Goal: Check status: Check status

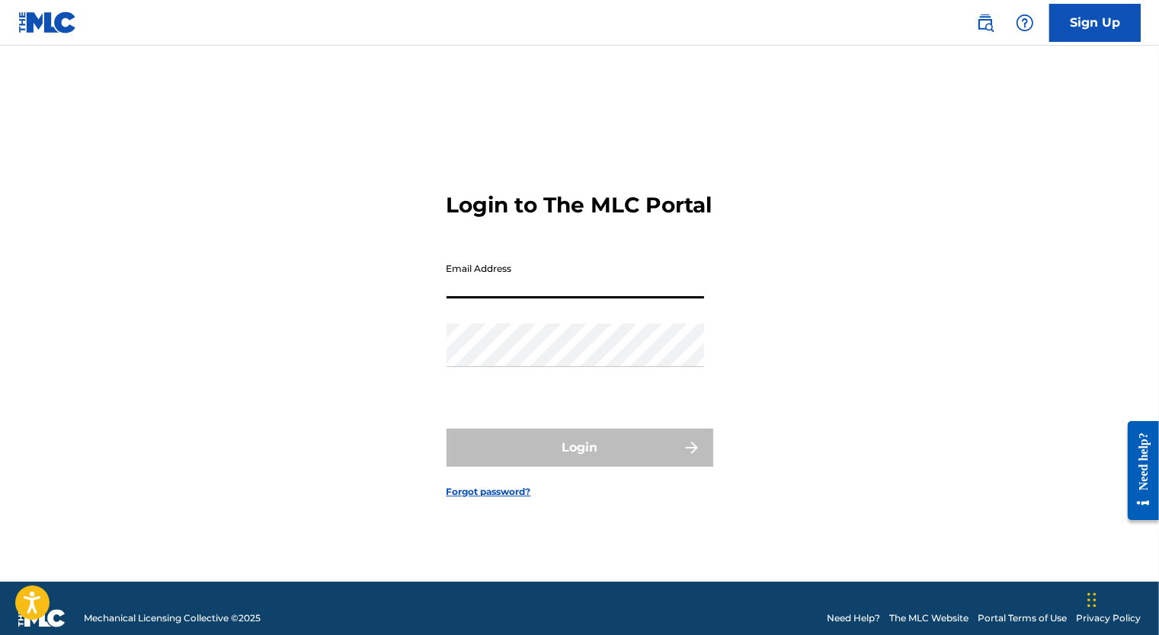
click at [554, 293] on input "Email Address" at bounding box center [575, 276] width 258 height 43
type input "[EMAIL_ADDRESS][PERSON_NAME][DOMAIN_NAME]"
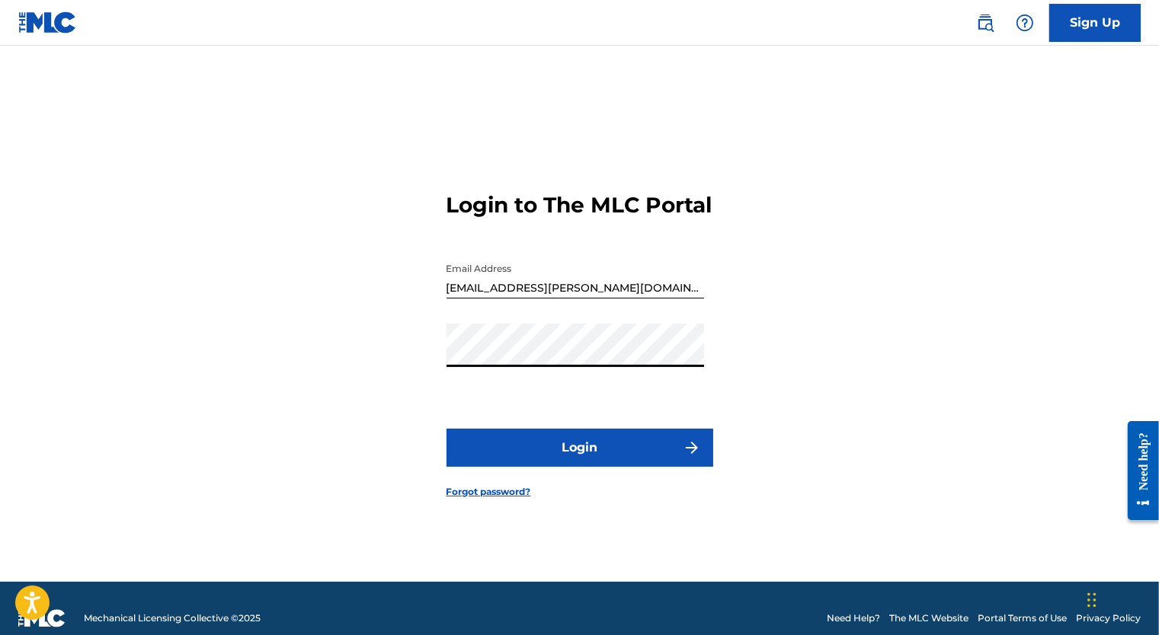
click at [446, 429] on button "Login" at bounding box center [579, 448] width 267 height 38
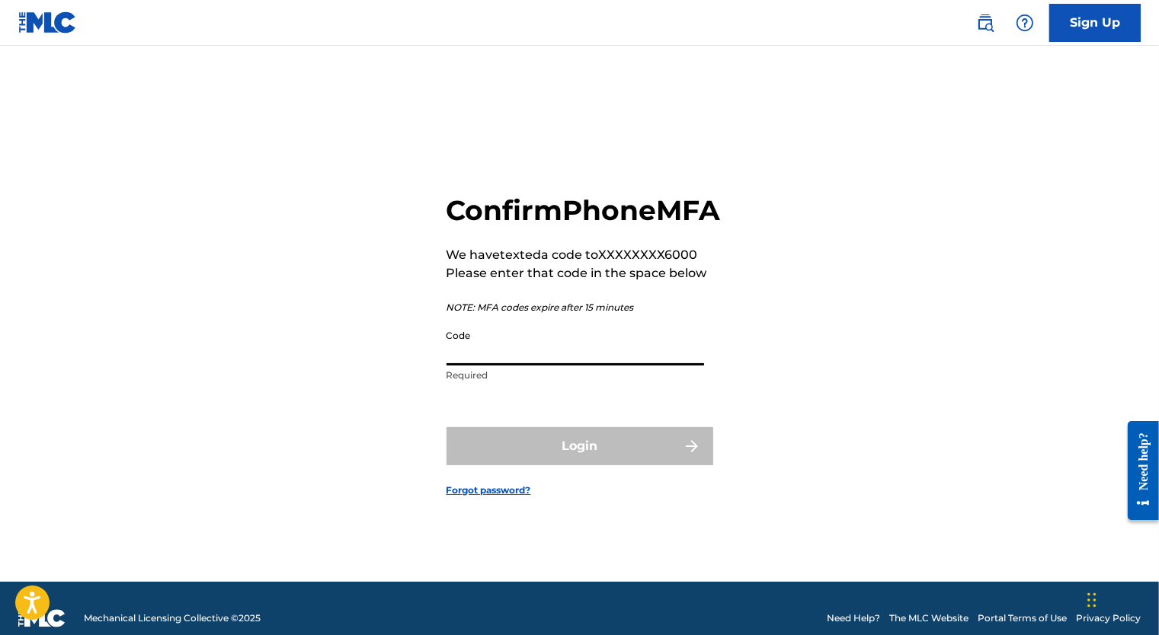
click at [513, 360] on input "Code" at bounding box center [575, 343] width 258 height 43
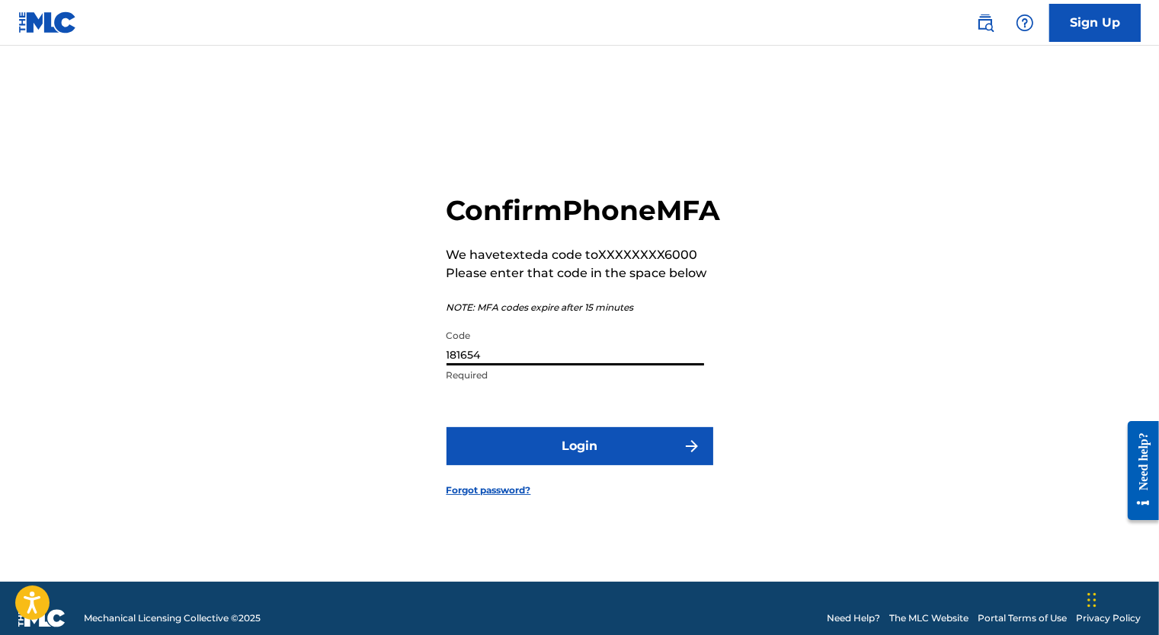
type input "181654"
click at [567, 466] on button "Login" at bounding box center [579, 446] width 267 height 38
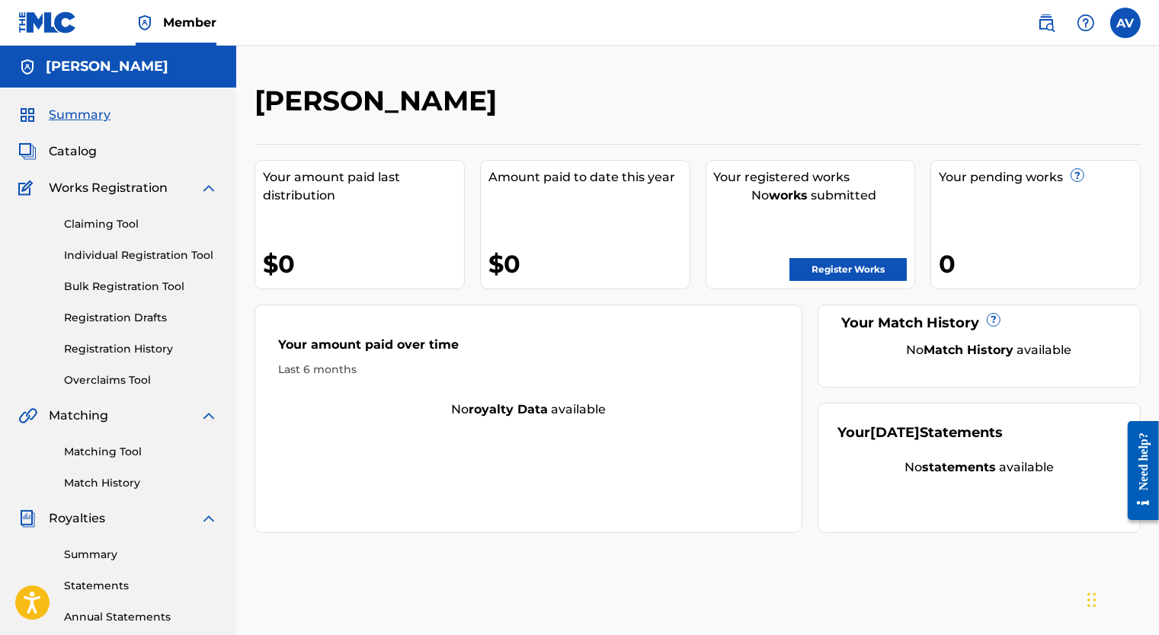
click at [124, 350] on link "Registration History" at bounding box center [141, 349] width 154 height 16
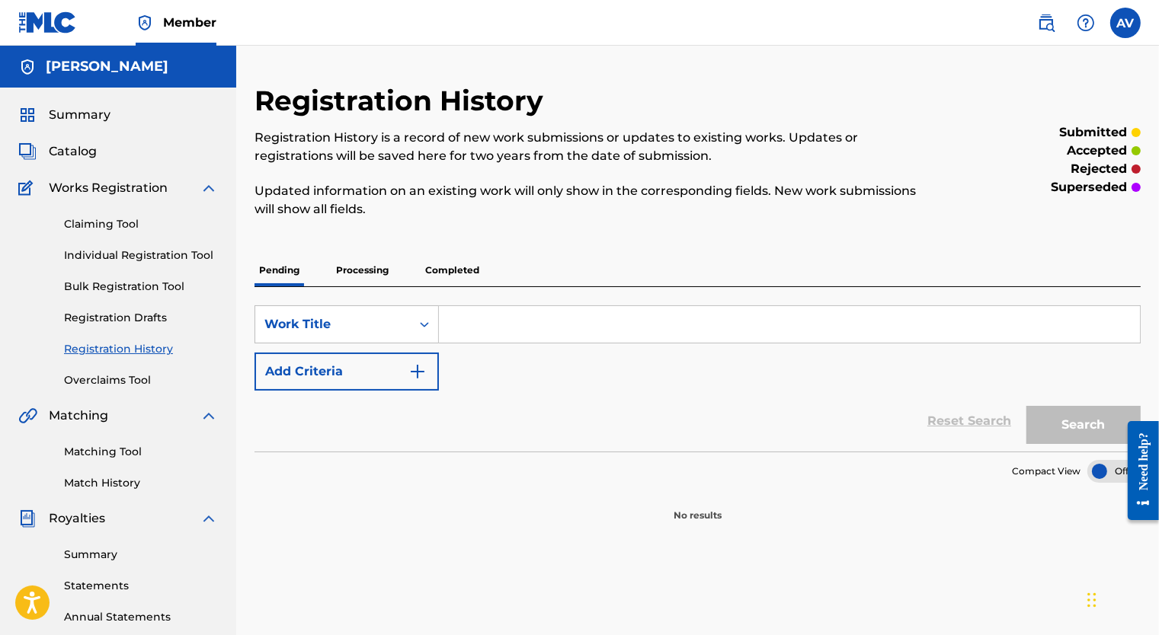
click at [371, 267] on p "Processing" at bounding box center [362, 270] width 62 height 32
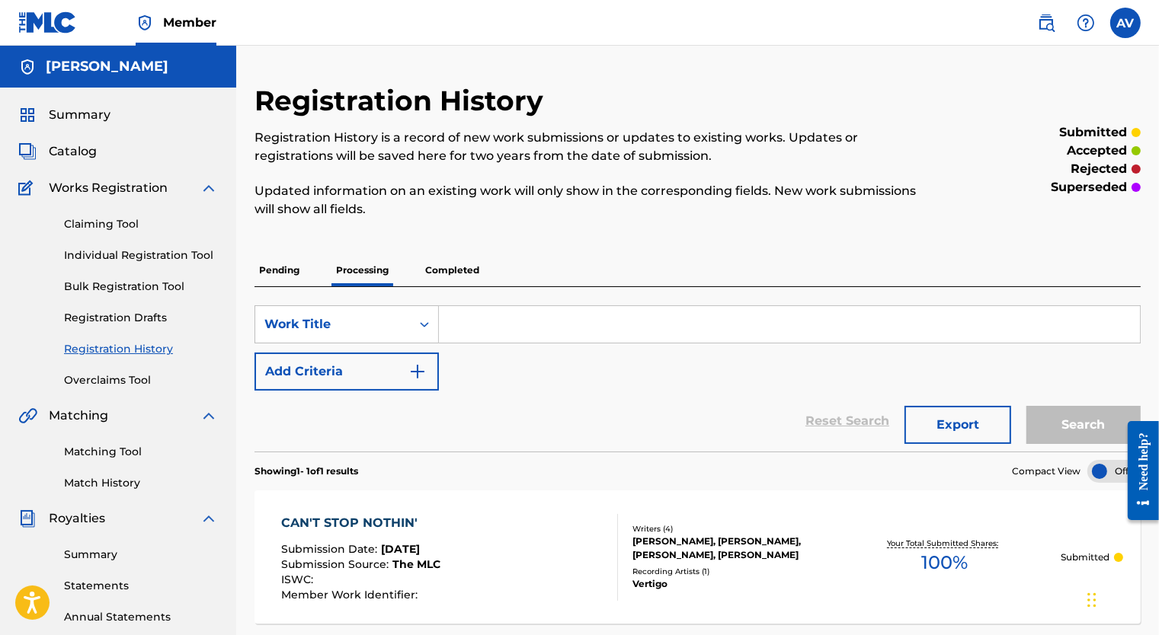
click at [440, 264] on p "Completed" at bounding box center [452, 270] width 63 height 32
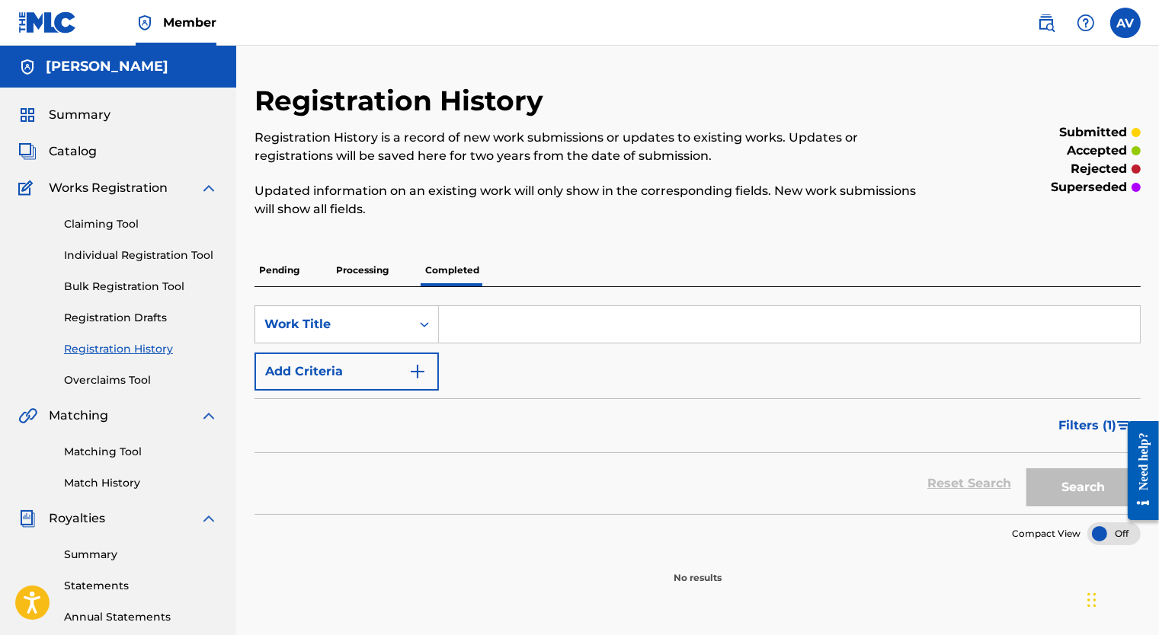
click at [375, 279] on p "Processing" at bounding box center [362, 270] width 62 height 32
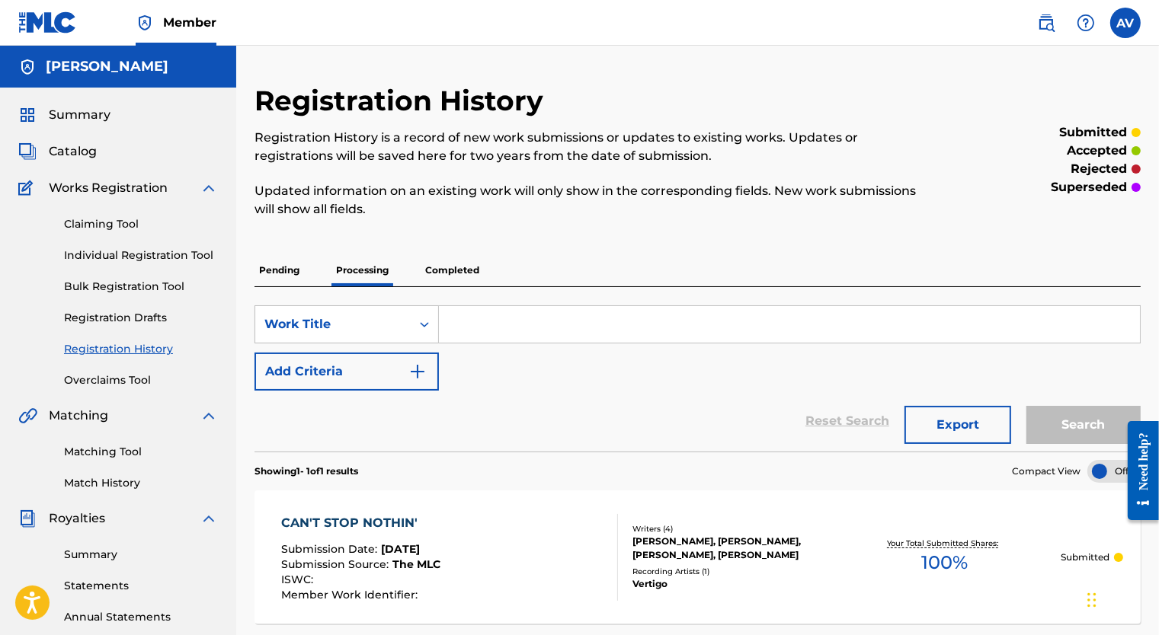
click at [1118, 21] on label at bounding box center [1125, 23] width 30 height 30
click at [1125, 23] on input "AV [PERSON_NAME] [EMAIL_ADDRESS][PERSON_NAME][DOMAIN_NAME] Notification Prefere…" at bounding box center [1125, 23] width 0 height 0
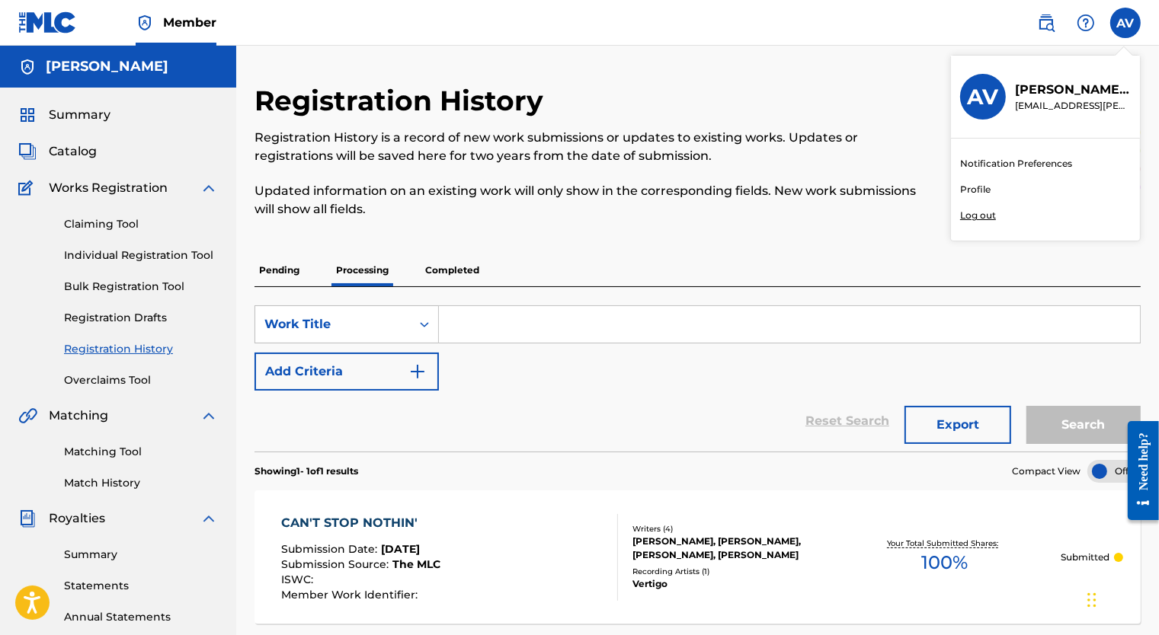
click at [979, 215] on p "Log out" at bounding box center [978, 216] width 36 height 14
click at [1125, 23] on input "AV [PERSON_NAME] [EMAIL_ADDRESS][PERSON_NAME][DOMAIN_NAME] Notification Prefere…" at bounding box center [1125, 23] width 0 height 0
